Goal: Communication & Community: Answer question/provide support

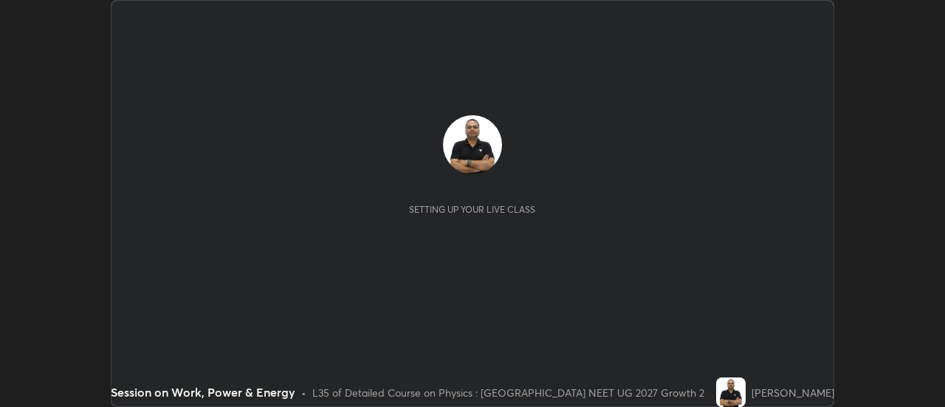
scroll to position [407, 945]
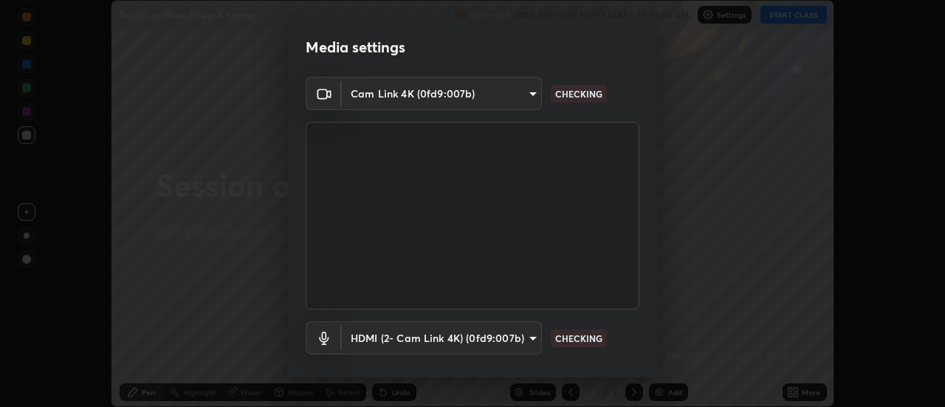
click at [581, 337] on p "CHECKING" at bounding box center [578, 337] width 47 height 13
click at [579, 337] on p "CHECKING" at bounding box center [578, 337] width 47 height 13
click at [578, 338] on p "CHECKING" at bounding box center [578, 337] width 47 height 13
click at [578, 336] on p "CHECKING" at bounding box center [578, 337] width 47 height 13
click at [580, 334] on p "CHECKING" at bounding box center [578, 337] width 47 height 13
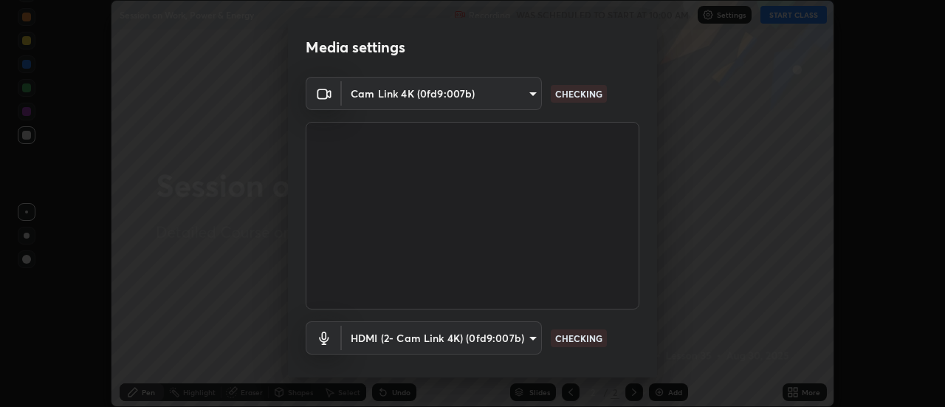
click at [579, 332] on p "CHECKING" at bounding box center [578, 337] width 47 height 13
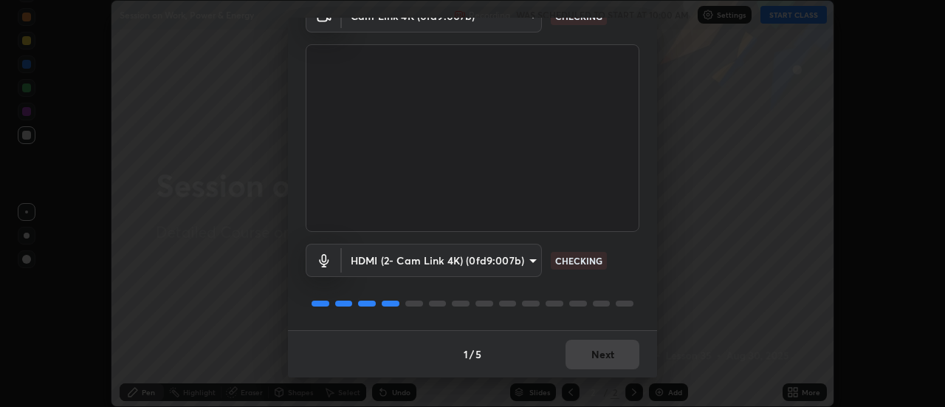
click at [574, 261] on p "CHECKING" at bounding box center [578, 260] width 47 height 13
click at [576, 260] on p "CHECKING" at bounding box center [578, 260] width 47 height 13
click at [578, 258] on p "CHECKING" at bounding box center [578, 260] width 47 height 13
click at [580, 260] on p "CHECKING" at bounding box center [578, 260] width 47 height 13
click at [579, 262] on p "CHECKING" at bounding box center [578, 260] width 47 height 13
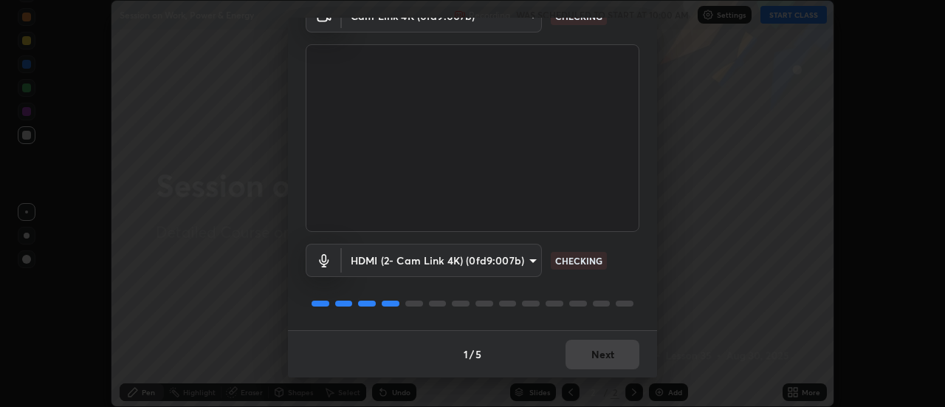
click at [580, 261] on p "CHECKING" at bounding box center [578, 260] width 47 height 13
click at [581, 261] on p "CHECKING" at bounding box center [578, 260] width 47 height 13
click at [583, 263] on p "CHECKING" at bounding box center [578, 260] width 47 height 13
click at [583, 262] on p "CHECKING" at bounding box center [578, 260] width 47 height 13
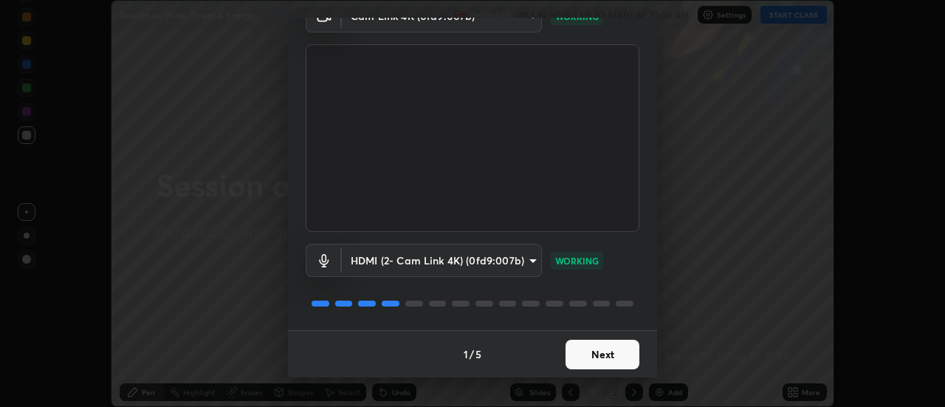
click at [585, 261] on p "WORKING" at bounding box center [577, 260] width 44 height 13
click at [591, 351] on button "Next" at bounding box center [603, 355] width 74 height 30
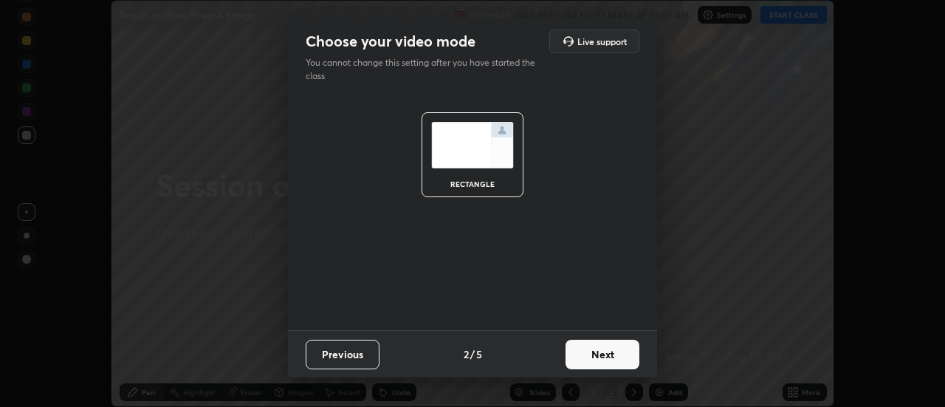
click at [601, 352] on button "Next" at bounding box center [603, 355] width 74 height 30
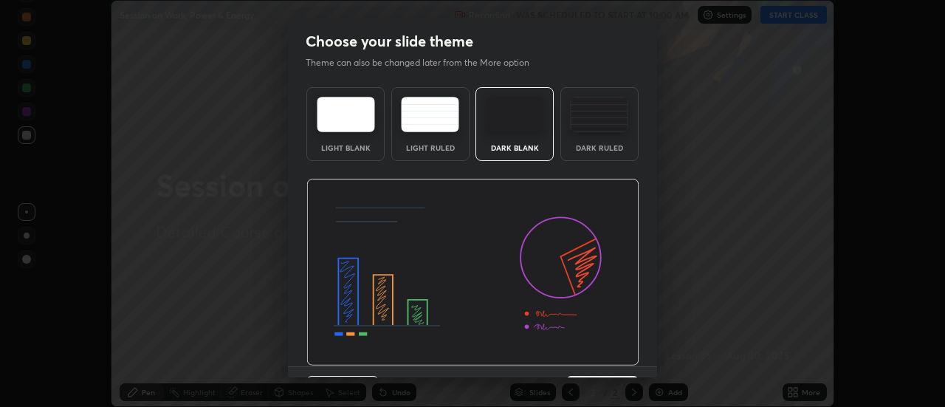
scroll to position [36, 0]
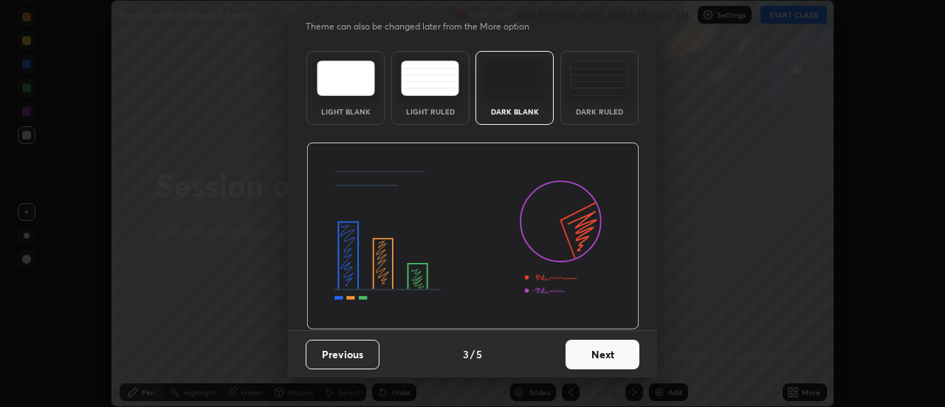
click at [591, 360] on button "Next" at bounding box center [603, 355] width 74 height 30
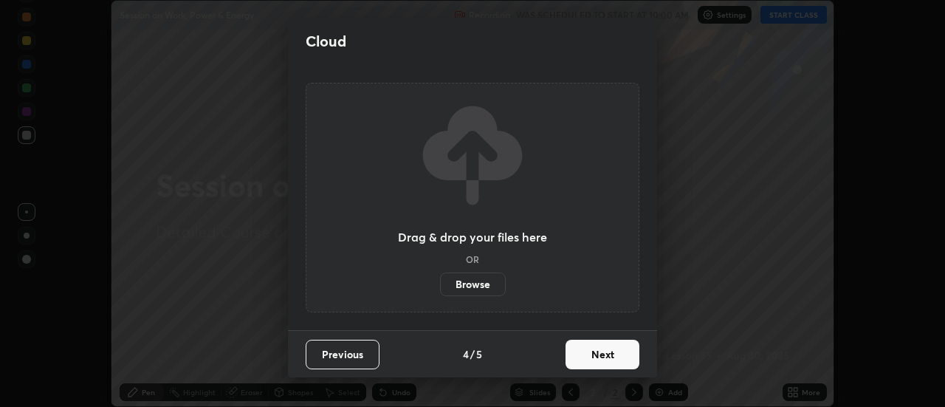
scroll to position [0, 0]
click at [599, 357] on button "Next" at bounding box center [603, 355] width 74 height 30
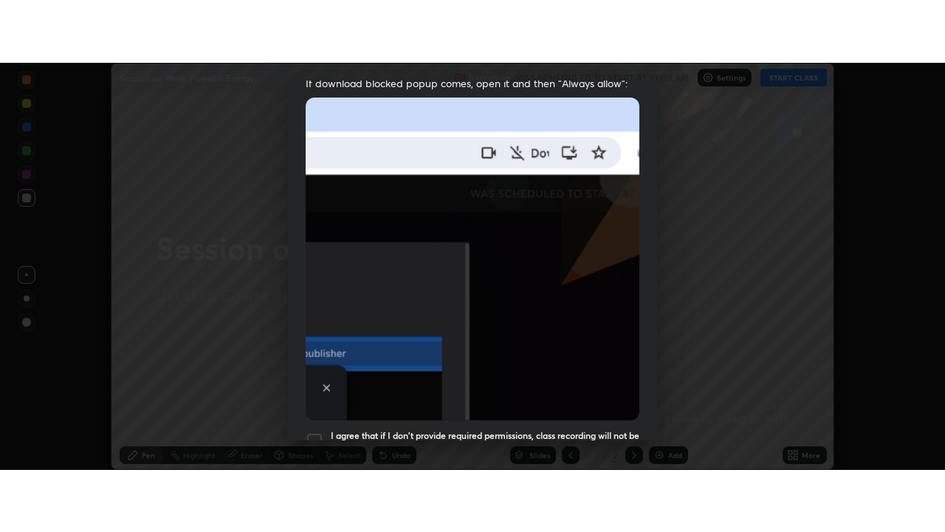
scroll to position [379, 0]
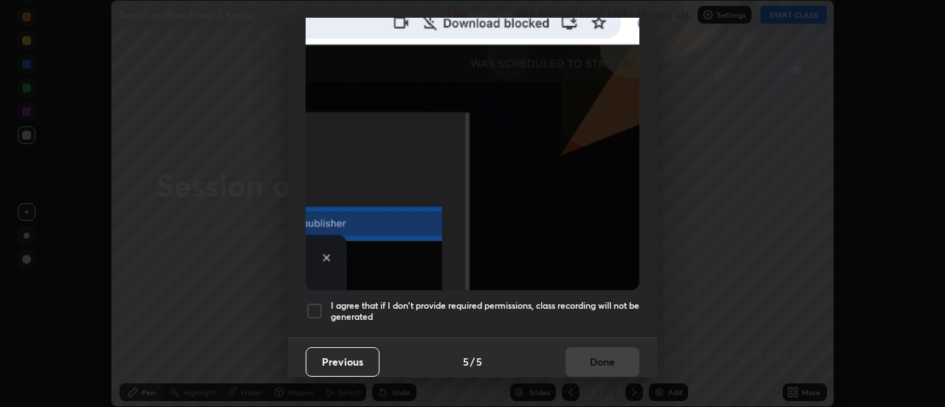
click at [317, 302] on div at bounding box center [315, 311] width 18 height 18
click at [595, 351] on button "Done" at bounding box center [603, 362] width 74 height 30
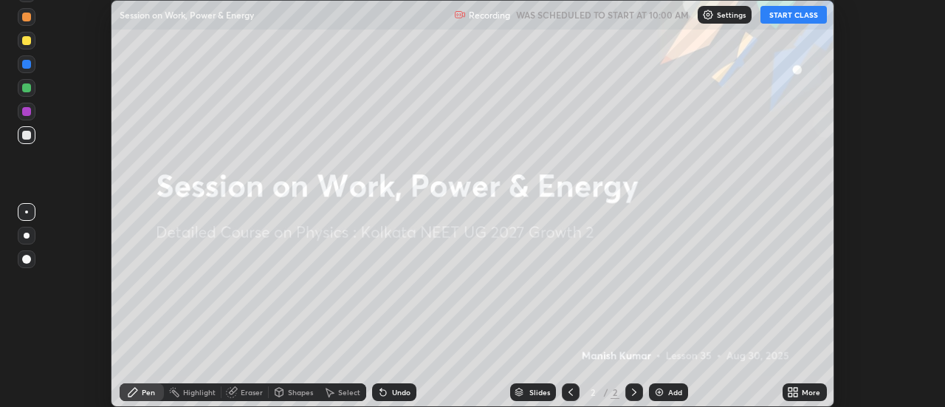
click at [797, 393] on icon at bounding box center [796, 395] width 4 height 4
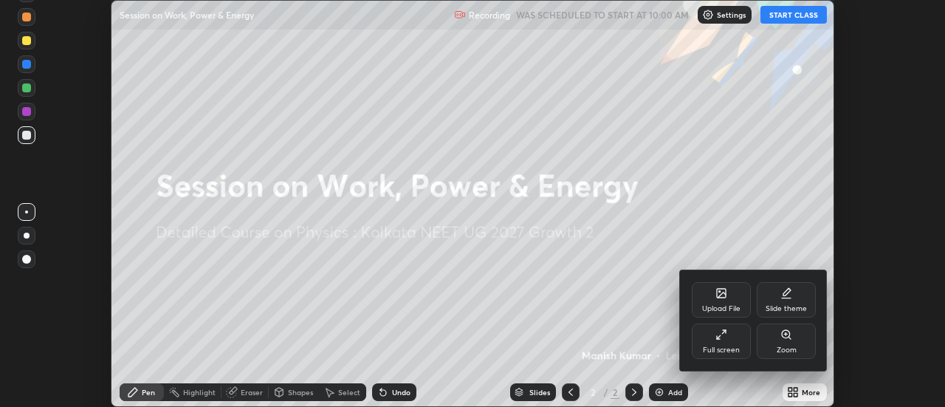
click at [724, 343] on div "Full screen" at bounding box center [721, 340] width 59 height 35
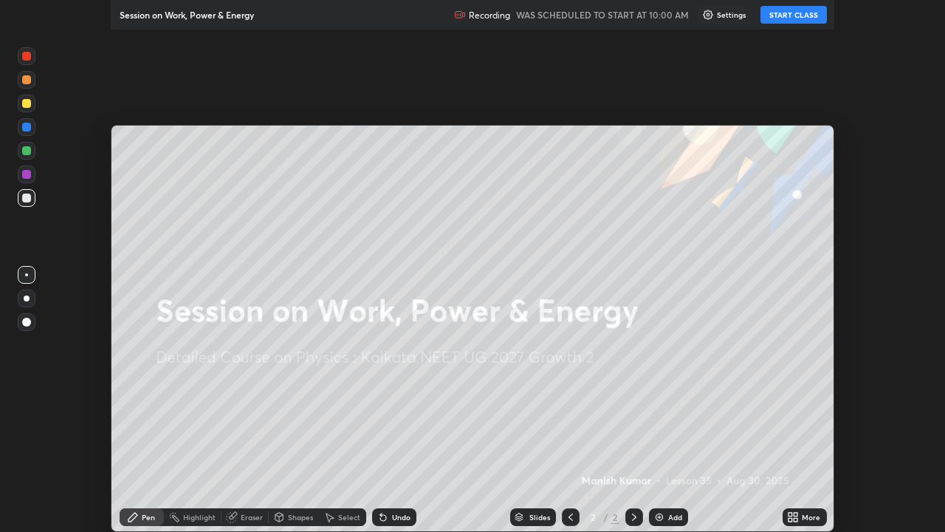
scroll to position [532, 945]
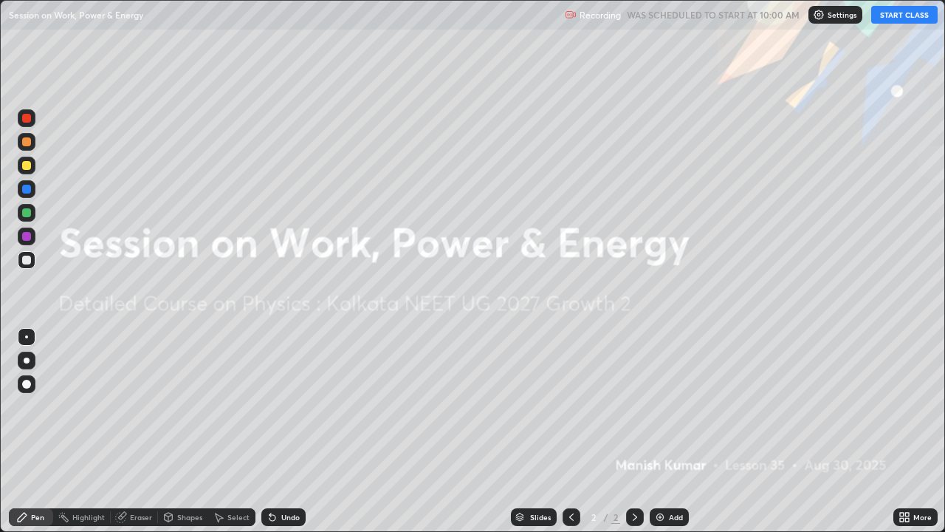
click at [898, 13] on button "START CLASS" at bounding box center [904, 15] width 66 height 18
click at [659, 406] on img at bounding box center [660, 517] width 12 height 12
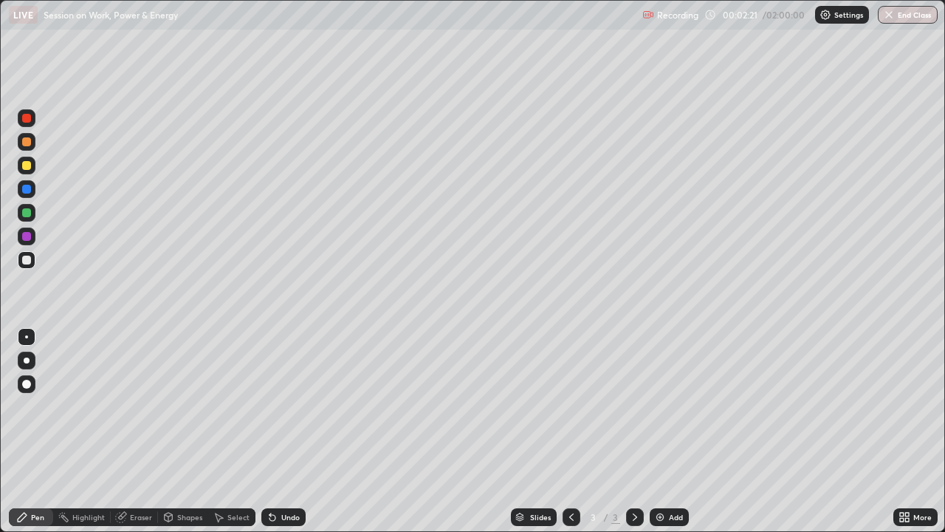
click at [27, 168] on div at bounding box center [26, 165] width 9 height 9
click at [25, 213] on div at bounding box center [26, 212] width 9 height 9
click at [654, 406] on img at bounding box center [660, 517] width 12 height 12
click at [27, 147] on div at bounding box center [27, 142] width 18 height 18
click at [654, 406] on img at bounding box center [660, 517] width 12 height 12
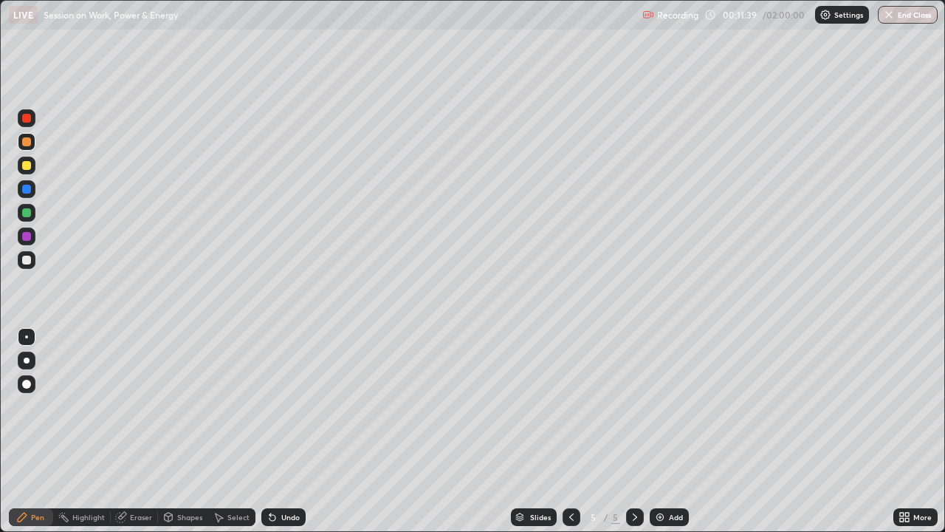
click at [26, 216] on div at bounding box center [26, 212] width 9 height 9
click at [655, 406] on img at bounding box center [660, 517] width 12 height 12
click at [654, 406] on img at bounding box center [660, 517] width 12 height 12
click at [659, 406] on img at bounding box center [660, 517] width 12 height 12
click at [654, 406] on img at bounding box center [660, 517] width 12 height 12
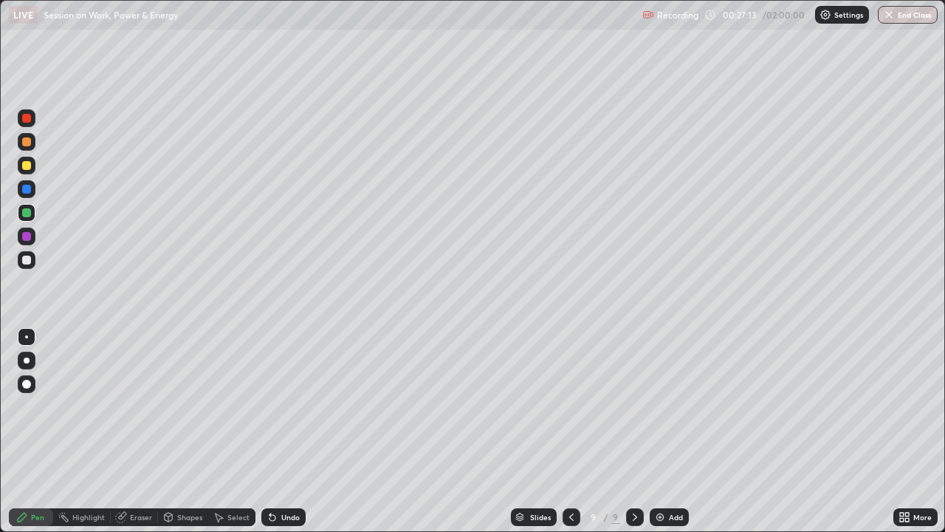
click at [126, 406] on div "Eraser" at bounding box center [134, 517] width 47 height 18
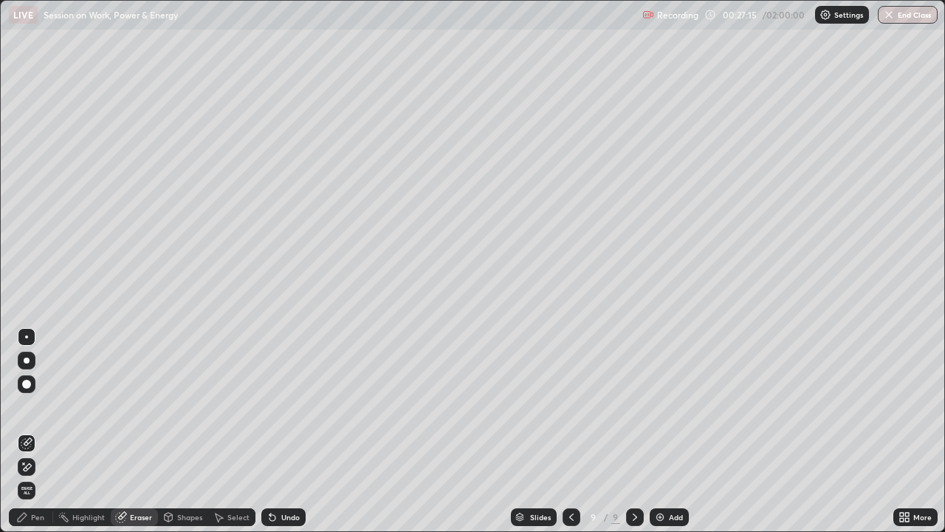
click at [38, 406] on div "Pen" at bounding box center [37, 516] width 13 height 7
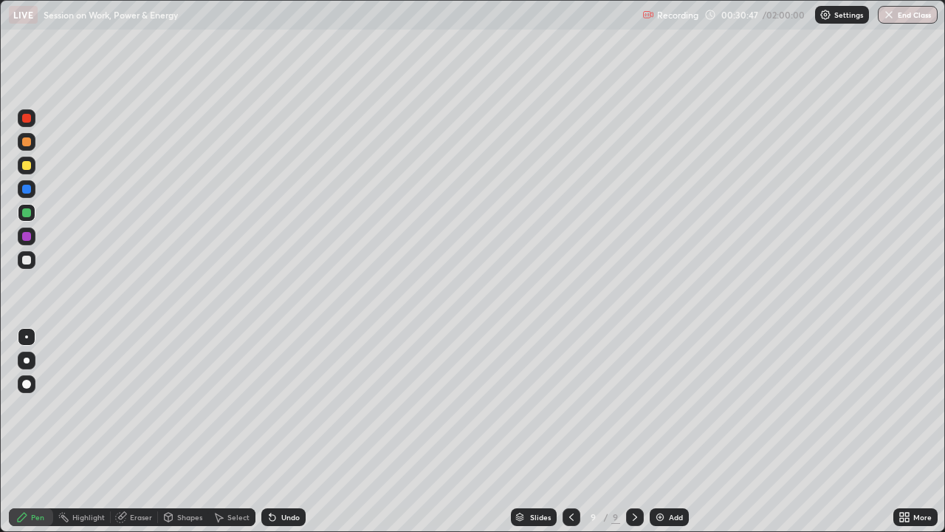
click at [32, 167] on div at bounding box center [27, 166] width 18 height 18
click at [123, 406] on icon at bounding box center [121, 517] width 10 height 10
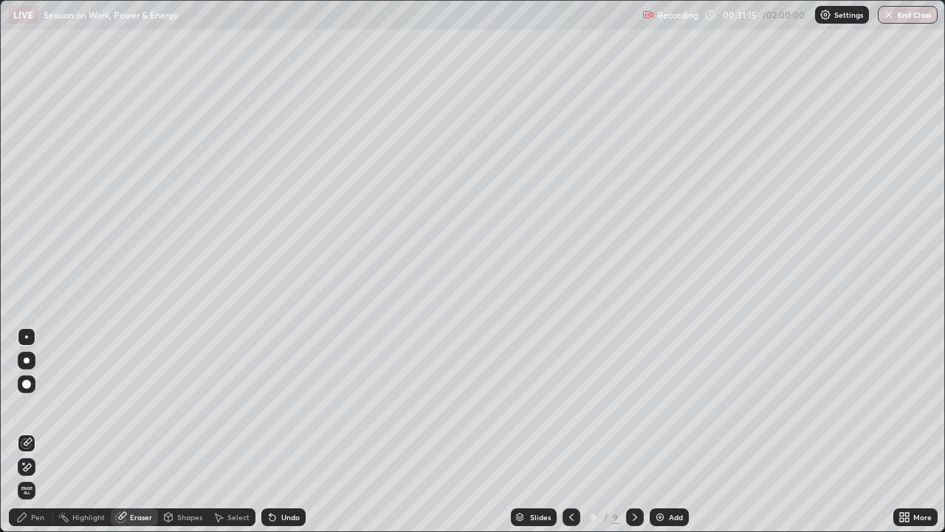
click at [32, 406] on div "Pen" at bounding box center [37, 516] width 13 height 7
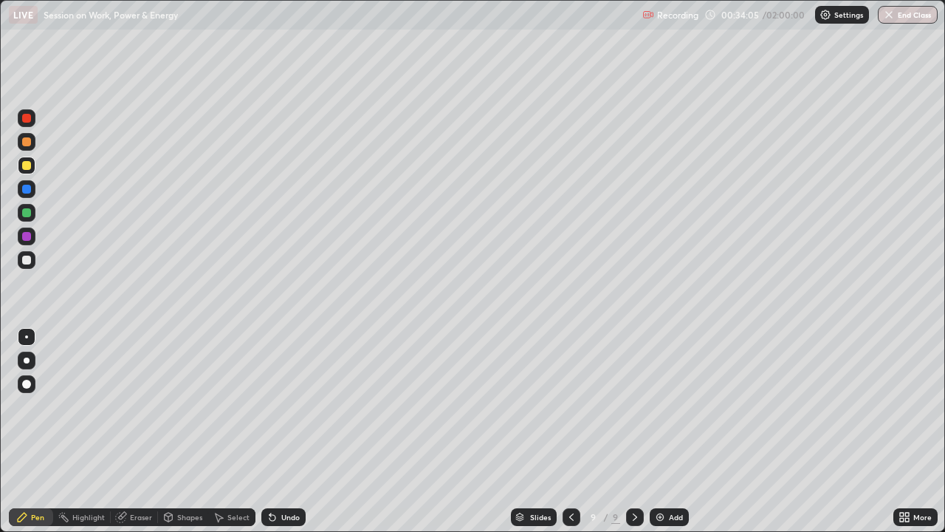
click at [118, 406] on icon at bounding box center [121, 517] width 10 height 10
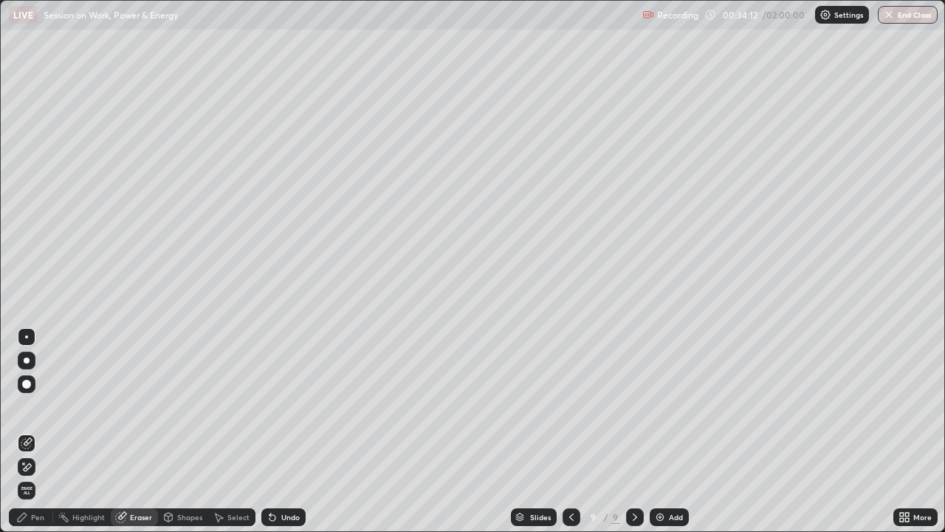
click at [35, 406] on div "Pen" at bounding box center [37, 516] width 13 height 7
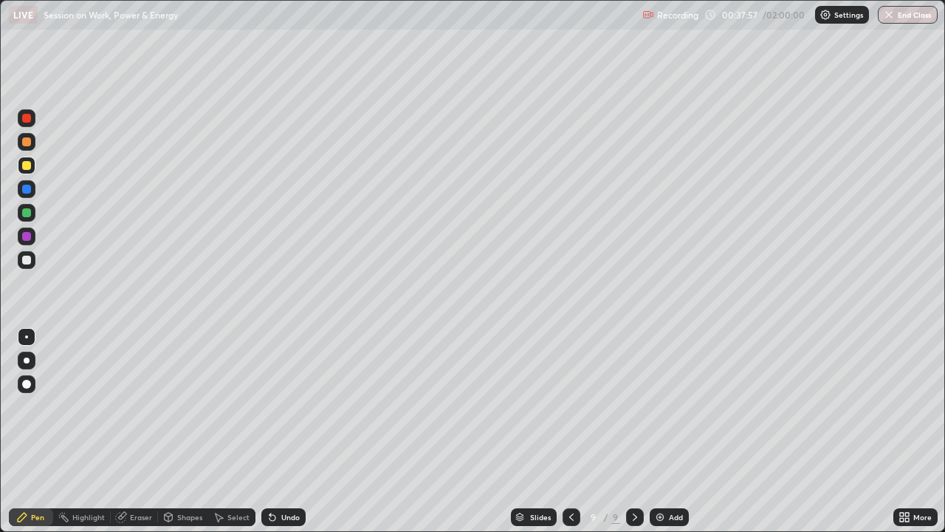
click at [658, 406] on img at bounding box center [660, 517] width 12 height 12
click at [131, 406] on div "Eraser" at bounding box center [141, 516] width 22 height 7
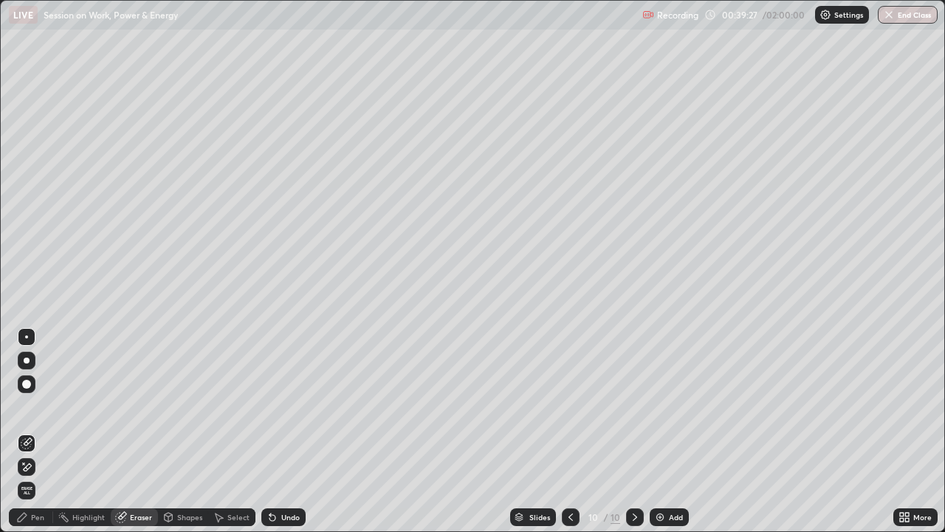
click at [37, 406] on div "Pen" at bounding box center [37, 516] width 13 height 7
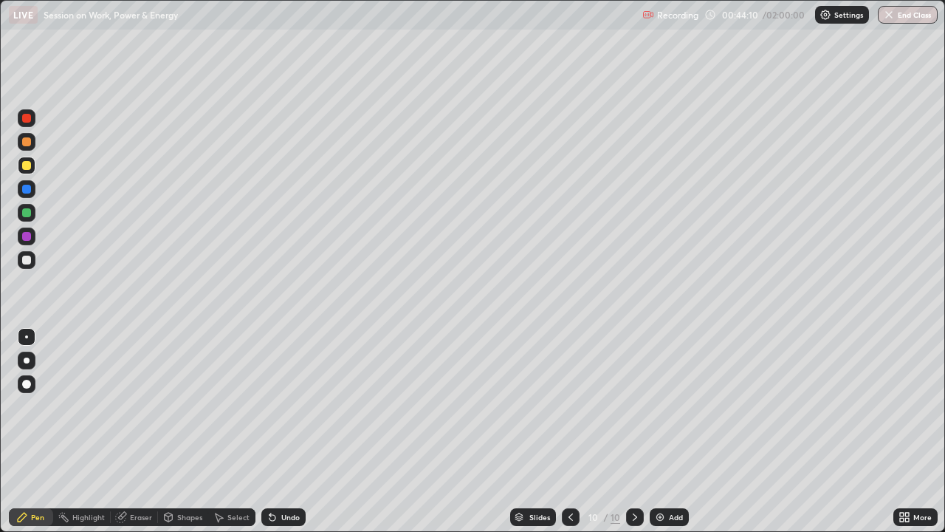
click at [838, 20] on div "Settings" at bounding box center [842, 15] width 54 height 18
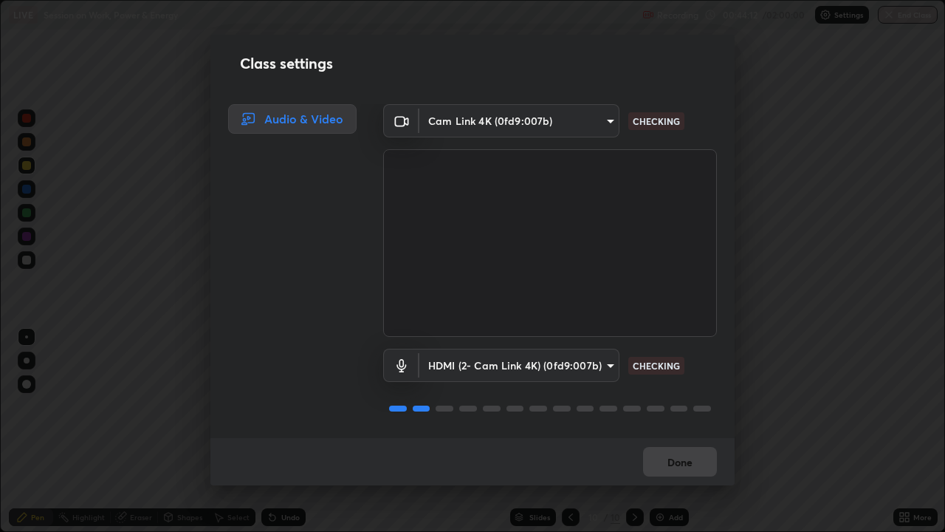
click at [547, 363] on body "Erase all LIVE Session on Work, Power & Energy Recording 00:44:12 / 02:00:00 Se…" at bounding box center [472, 266] width 945 height 532
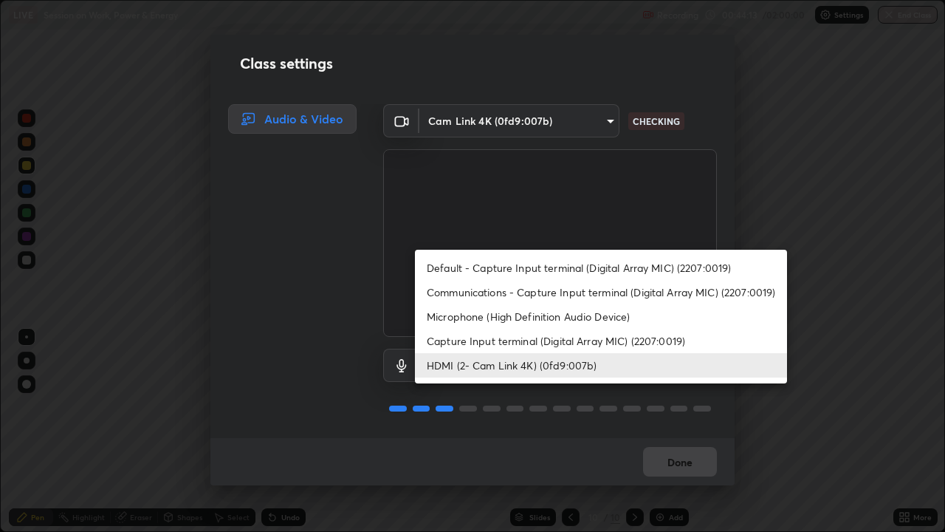
click at [529, 262] on li "Default - Capture Input terminal (Digital Array MIC) (2207:0019)" at bounding box center [601, 267] width 372 height 24
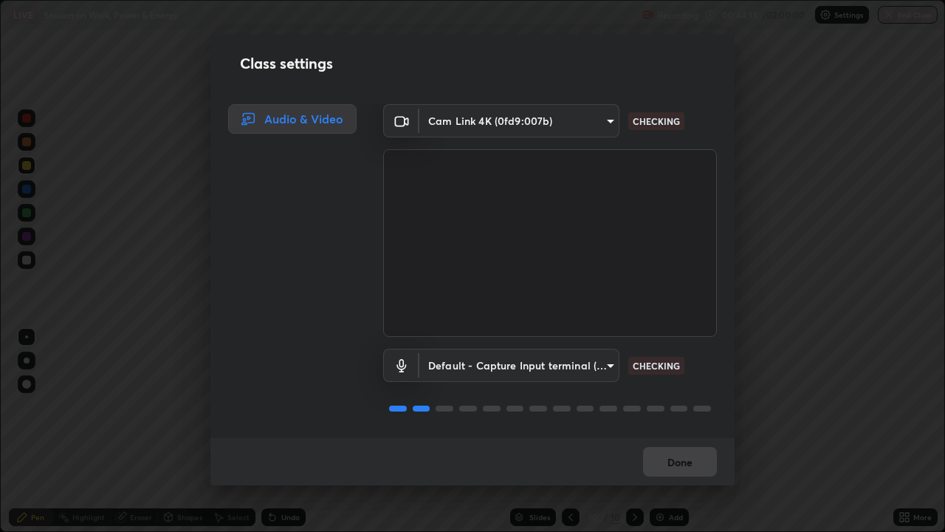
type input "default"
click at [660, 406] on button "Done" at bounding box center [680, 462] width 74 height 30
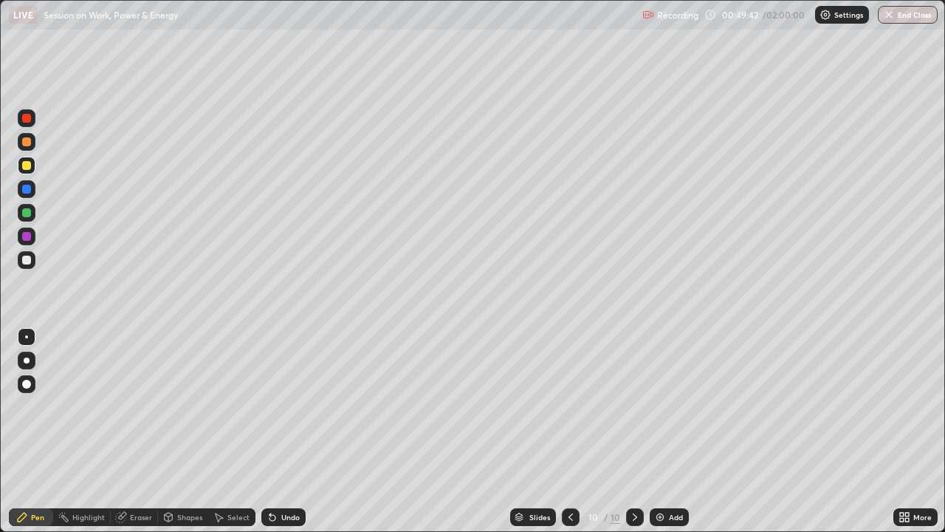
click at [126, 406] on div "Eraser" at bounding box center [134, 517] width 47 height 18
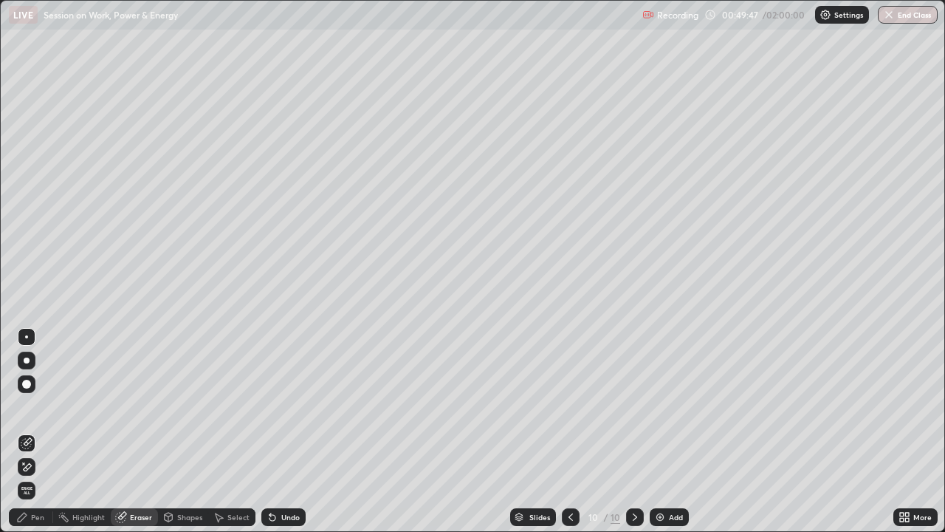
click at [38, 406] on div "Pen" at bounding box center [37, 516] width 13 height 7
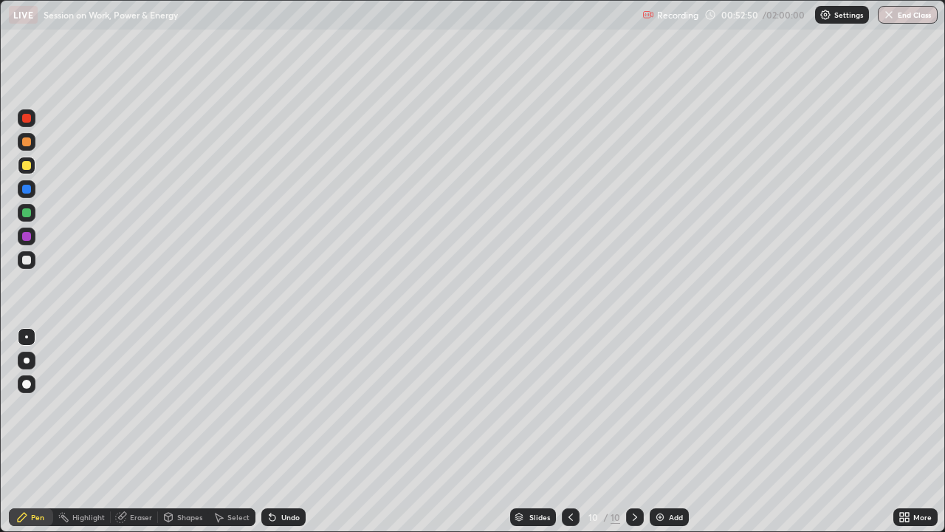
click at [121, 406] on icon at bounding box center [121, 517] width 10 height 10
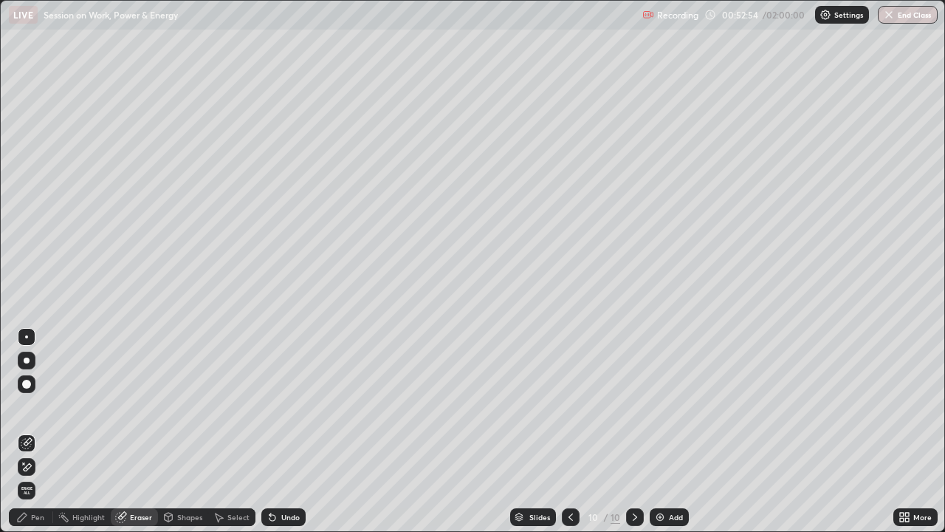
click at [33, 406] on div "Pen" at bounding box center [37, 516] width 13 height 7
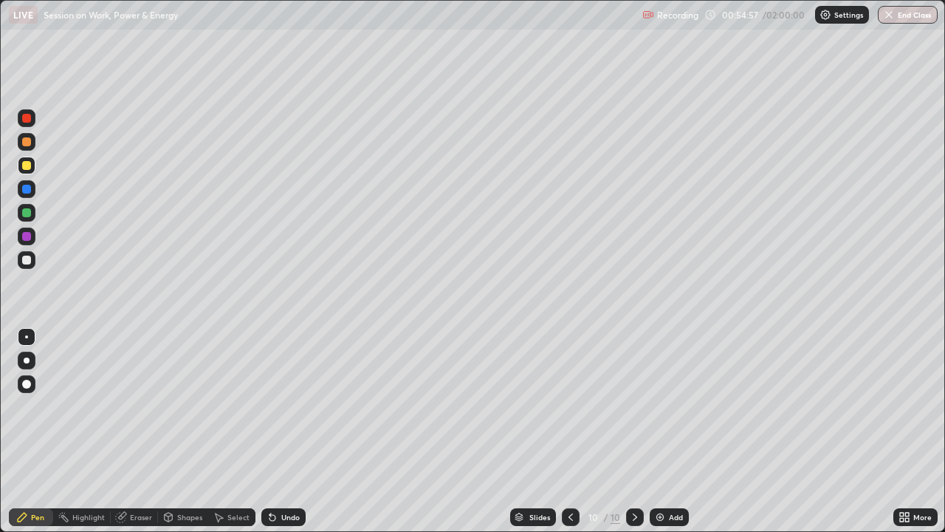
click at [659, 406] on img at bounding box center [660, 517] width 12 height 12
click at [570, 406] on icon at bounding box center [572, 517] width 12 height 12
click at [634, 406] on icon at bounding box center [635, 516] width 4 height 7
click at [570, 406] on icon at bounding box center [572, 517] width 12 height 12
click at [632, 406] on icon at bounding box center [635, 517] width 12 height 12
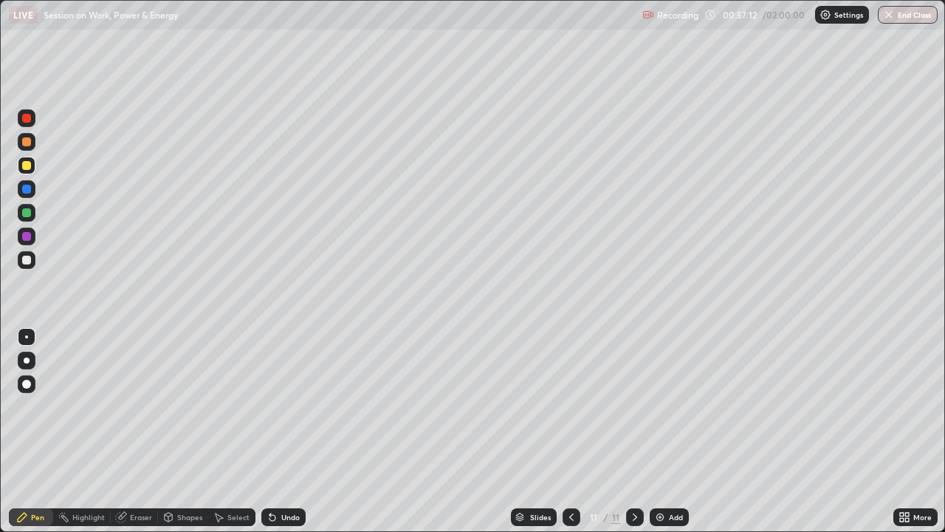
click at [662, 406] on img at bounding box center [660, 517] width 12 height 12
click at [568, 406] on icon at bounding box center [572, 517] width 12 height 12
click at [656, 406] on img at bounding box center [660, 517] width 12 height 12
click at [660, 406] on img at bounding box center [660, 517] width 12 height 12
click at [571, 406] on icon at bounding box center [572, 517] width 12 height 12
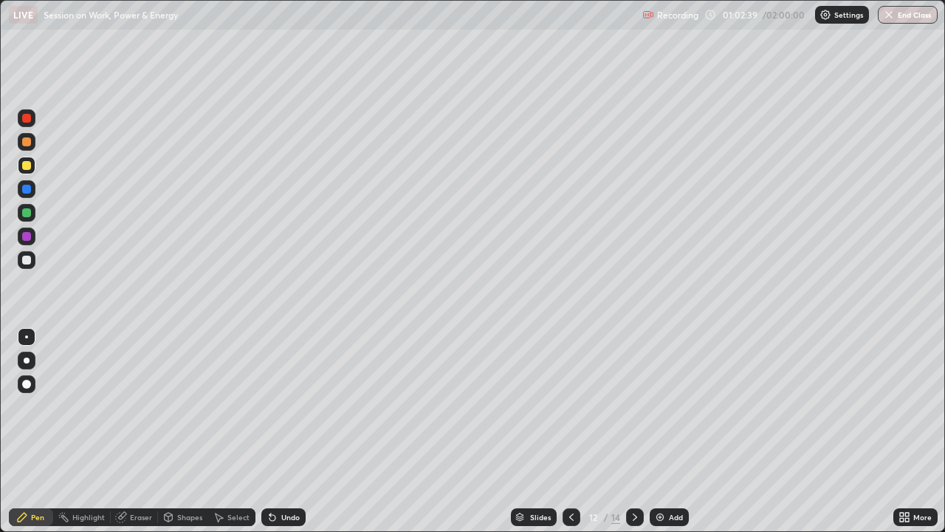
click at [658, 406] on img at bounding box center [660, 517] width 12 height 12
click at [656, 406] on img at bounding box center [660, 517] width 12 height 12
click at [21, 213] on div at bounding box center [27, 213] width 18 height 18
click at [654, 406] on img at bounding box center [660, 517] width 12 height 12
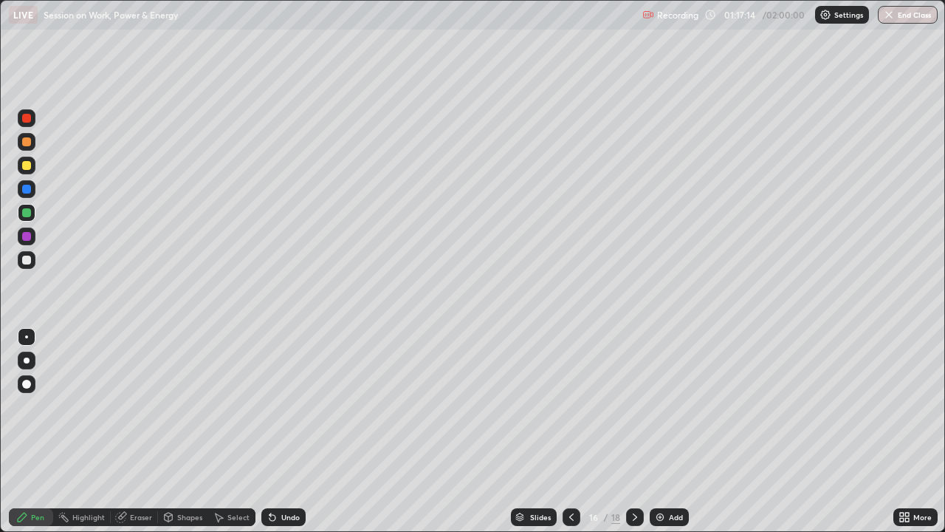
click at [26, 166] on div at bounding box center [26, 165] width 9 height 9
click at [656, 406] on img at bounding box center [660, 517] width 12 height 12
click at [25, 214] on div at bounding box center [26, 212] width 9 height 9
click at [29, 238] on div at bounding box center [26, 236] width 9 height 9
click at [120, 406] on icon at bounding box center [121, 517] width 10 height 10
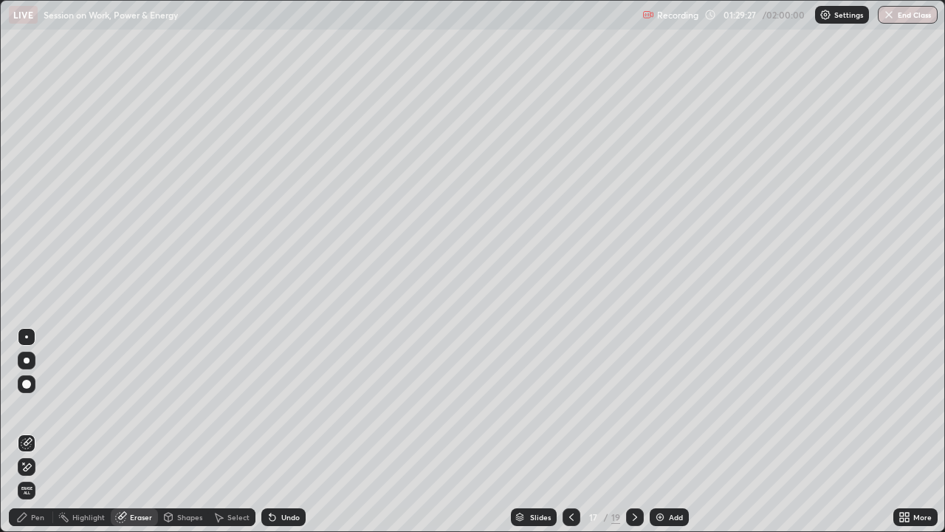
click at [25, 406] on icon at bounding box center [22, 517] width 12 height 12
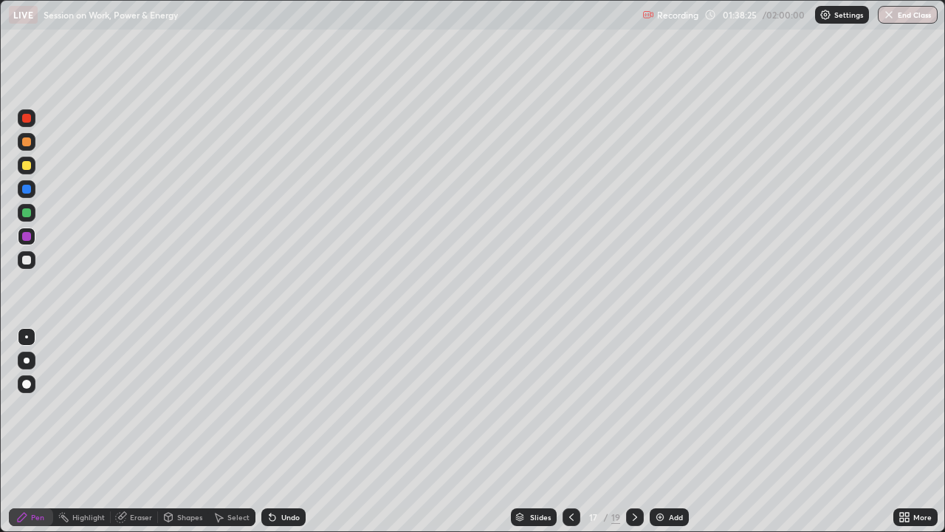
click at [658, 406] on img at bounding box center [660, 517] width 12 height 12
click at [23, 214] on div at bounding box center [26, 212] width 9 height 9
click at [126, 406] on div "Eraser" at bounding box center [134, 517] width 47 height 18
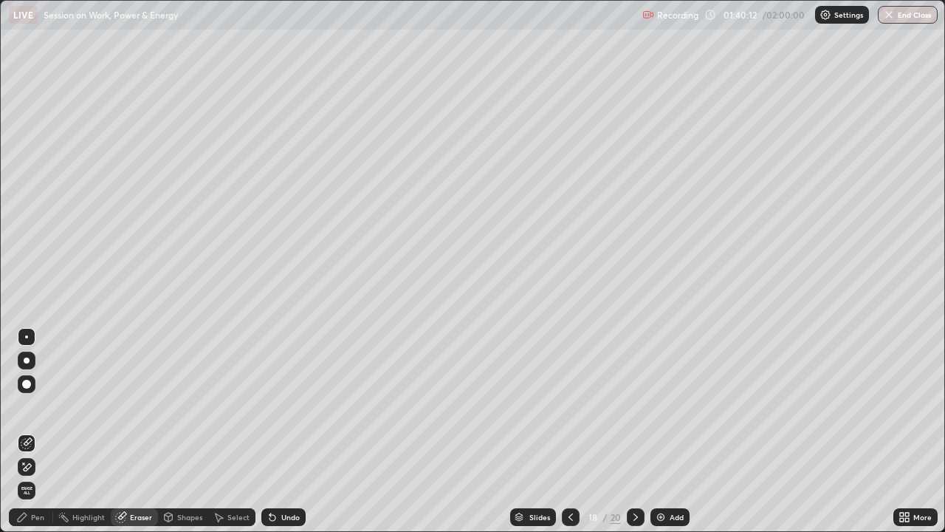
click at [30, 406] on div "Pen" at bounding box center [31, 517] width 44 height 18
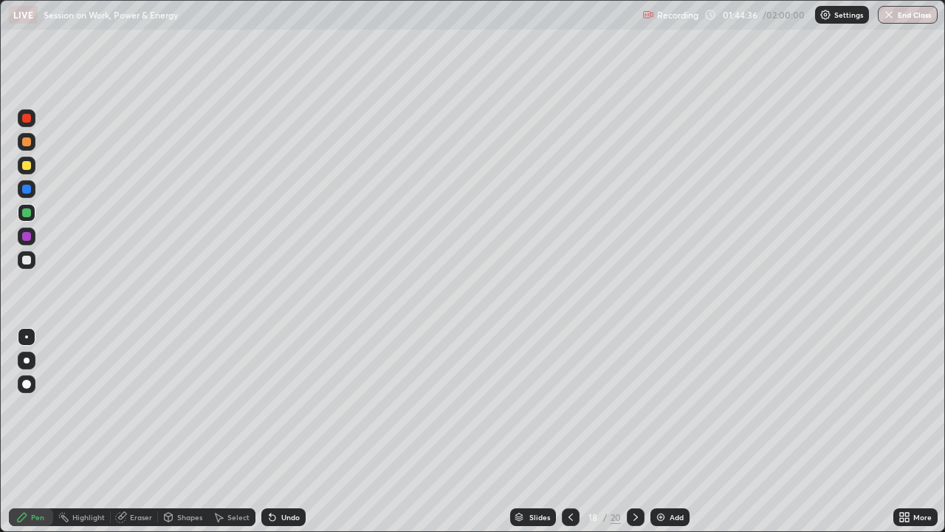
click at [659, 406] on img at bounding box center [661, 517] width 12 height 12
click at [165, 406] on icon at bounding box center [169, 516] width 8 height 9
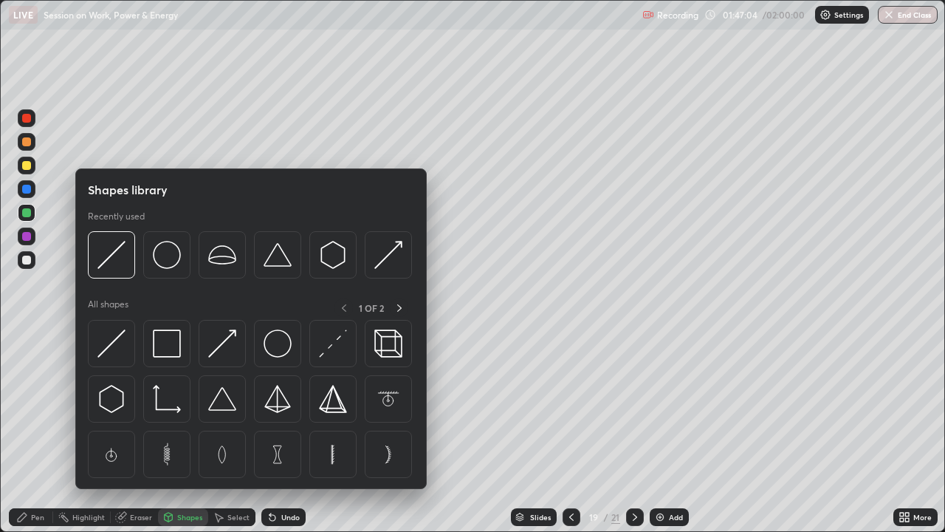
click at [121, 406] on icon at bounding box center [121, 517] width 10 height 10
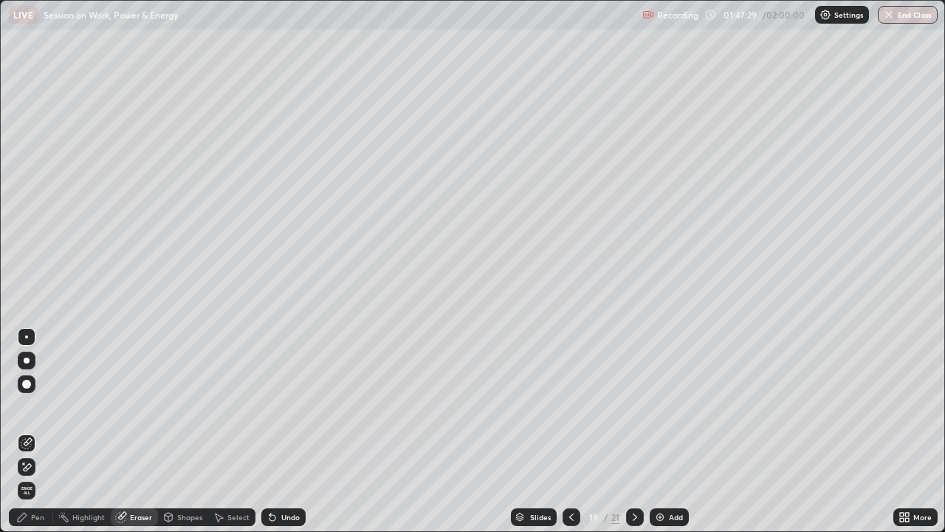
click at [32, 406] on div "Pen" at bounding box center [37, 516] width 13 height 7
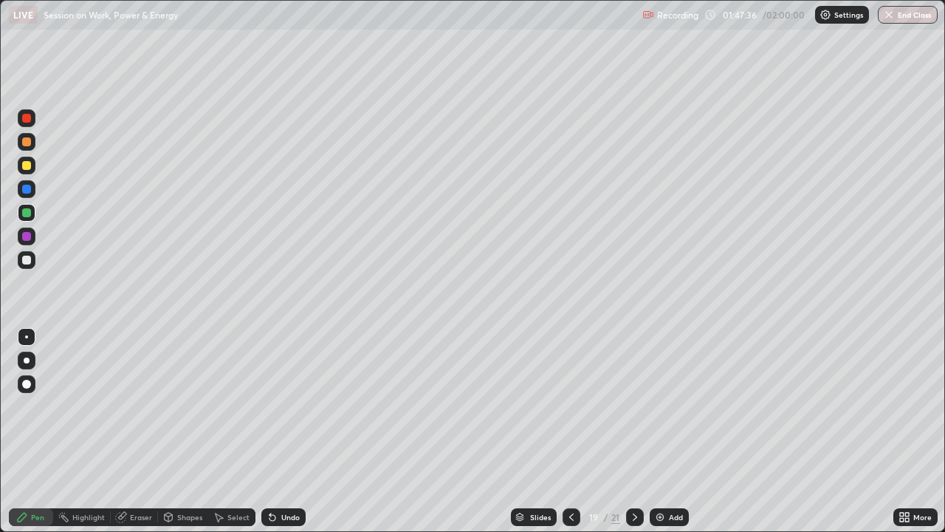
click at [131, 406] on div "Eraser" at bounding box center [141, 516] width 22 height 7
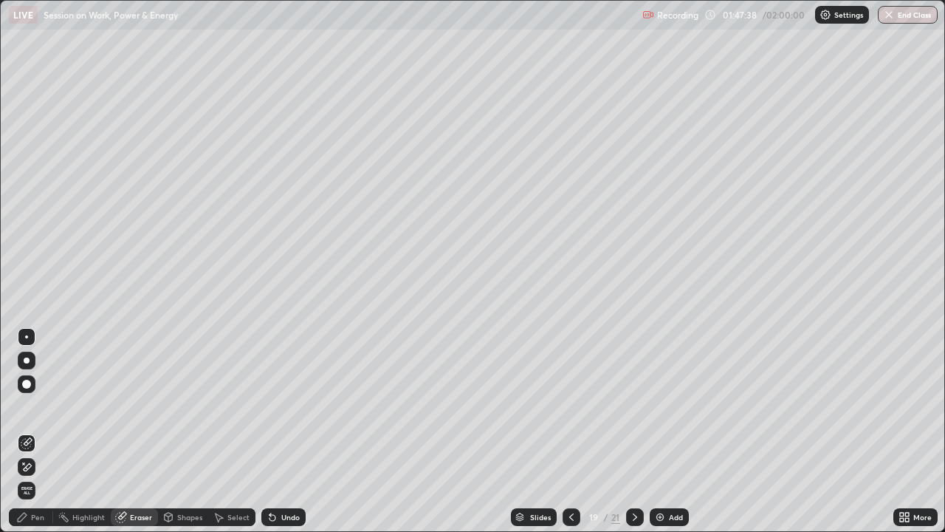
click at [31, 406] on div "Pen" at bounding box center [37, 516] width 13 height 7
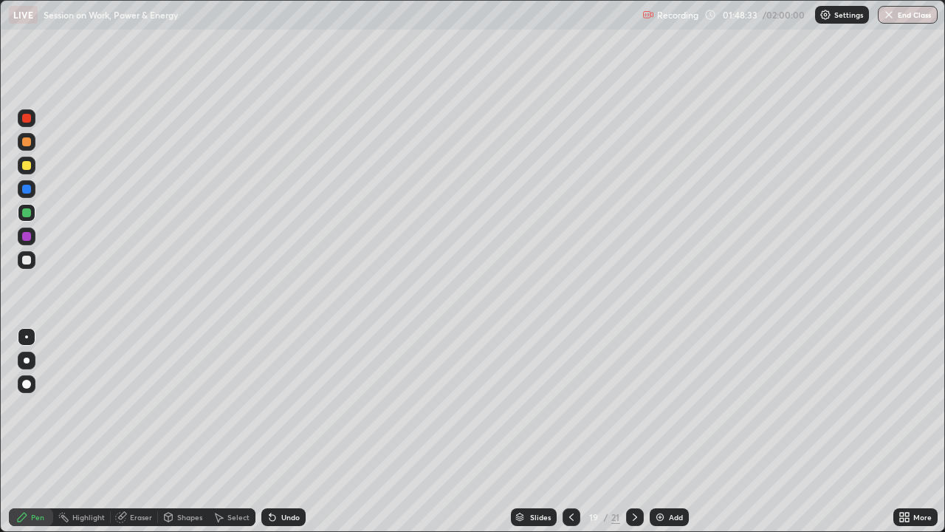
click at [659, 406] on img at bounding box center [660, 517] width 12 height 12
click at [25, 123] on div at bounding box center [27, 118] width 18 height 18
click at [907, 21] on button "End Class" at bounding box center [908, 15] width 60 height 18
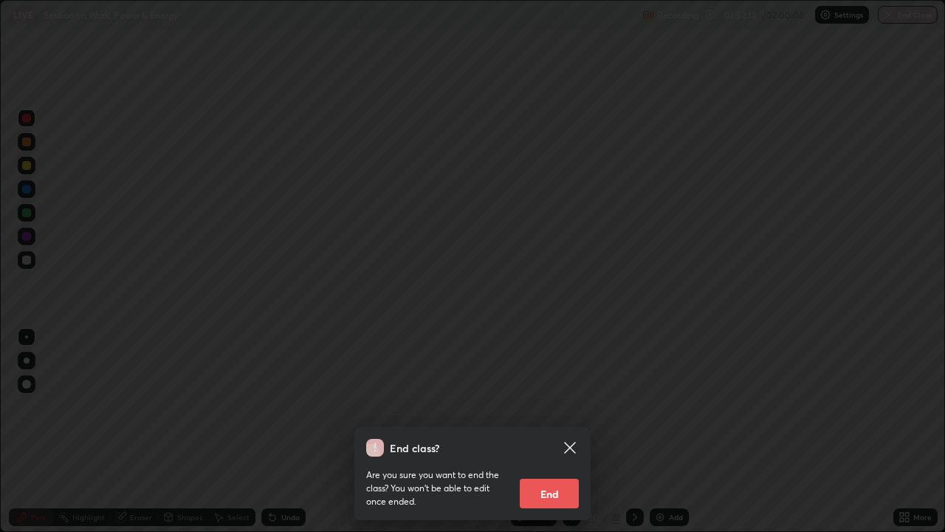
click at [550, 406] on button "End" at bounding box center [549, 493] width 59 height 30
